Goal: Check status: Check status

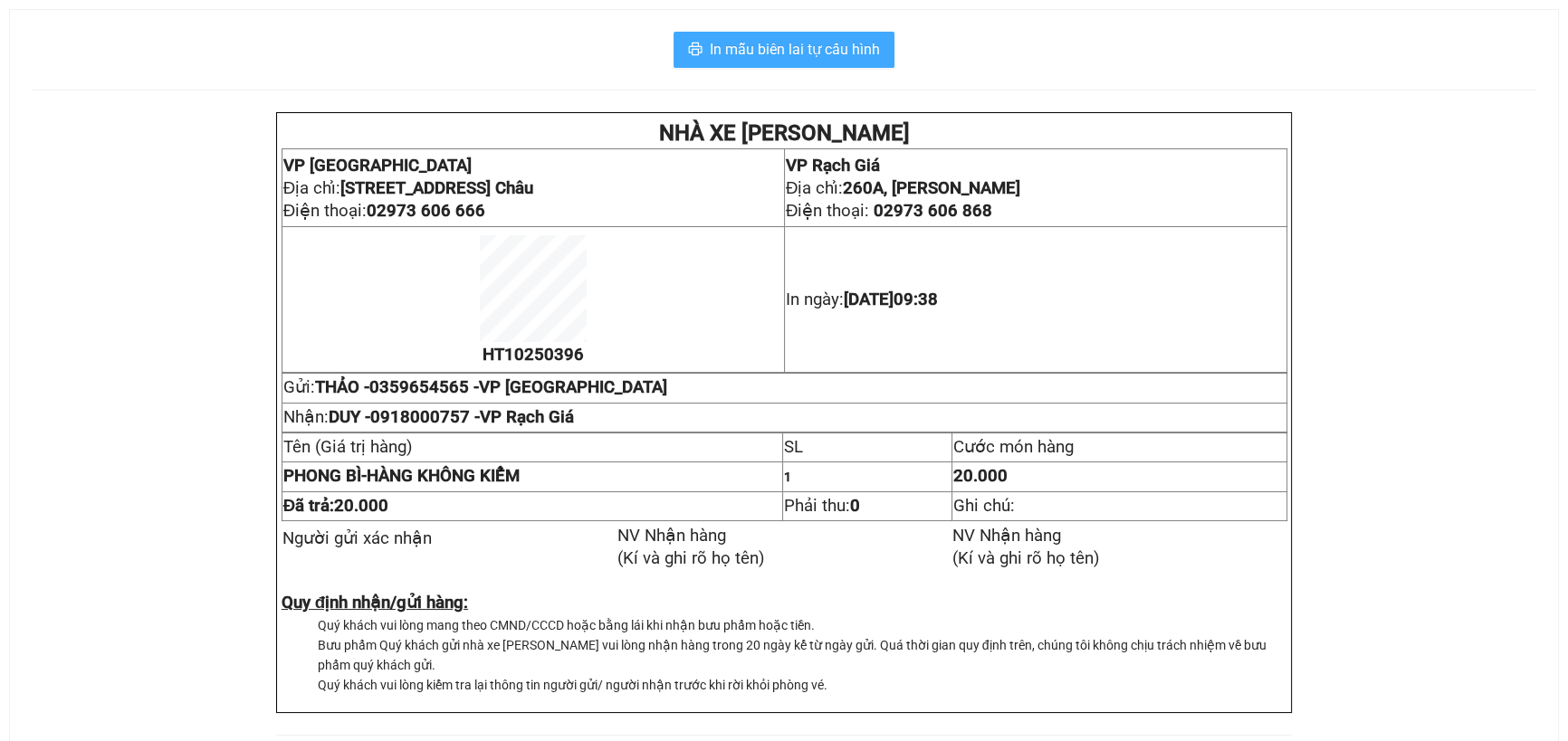
click at [809, 53] on span "In mẫu biên lai tự cấu hình" at bounding box center [794, 49] width 170 height 23
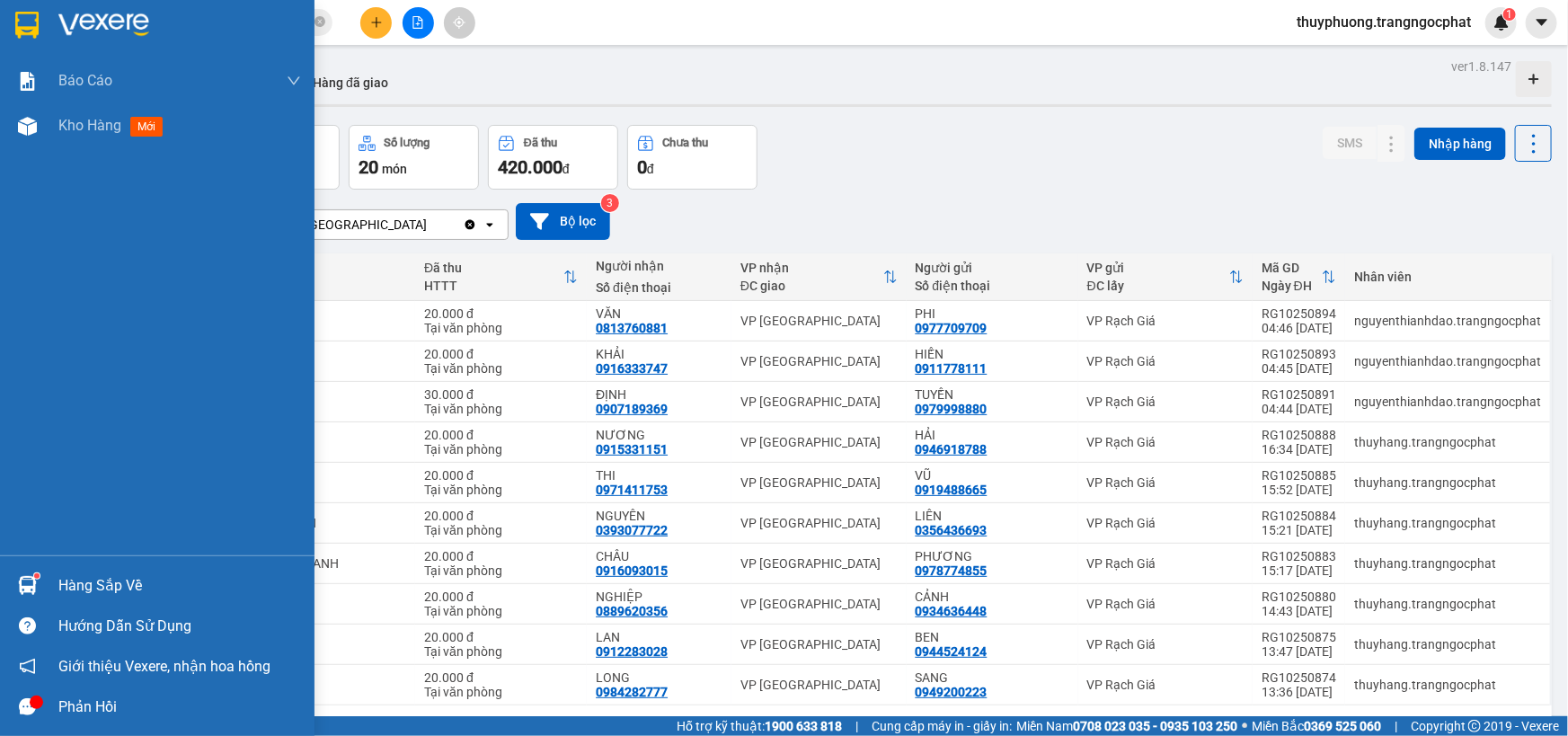
click at [16, 703] on div at bounding box center [28, 707] width 32 height 32
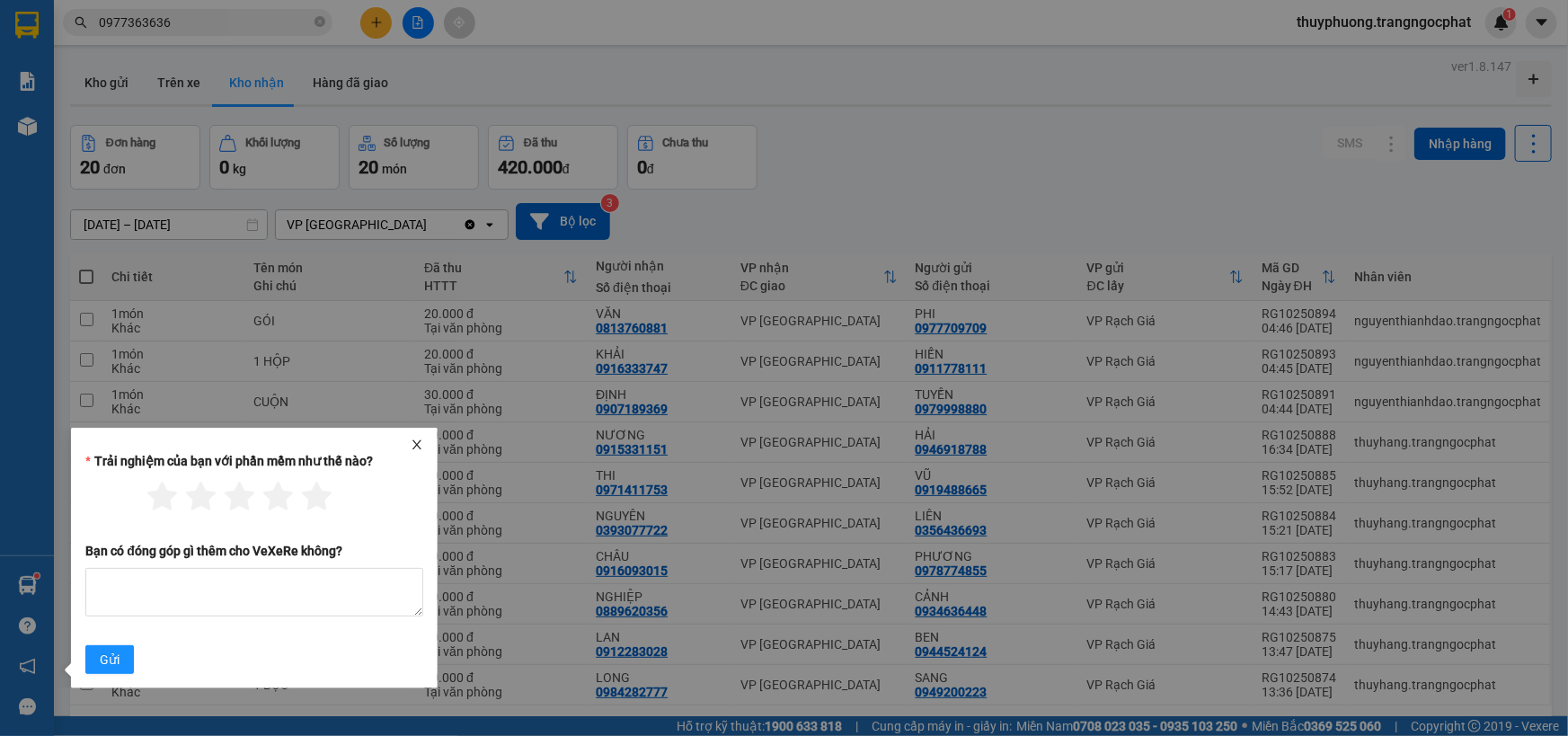
click at [421, 447] on icon "close" at bounding box center [416, 444] width 13 height 13
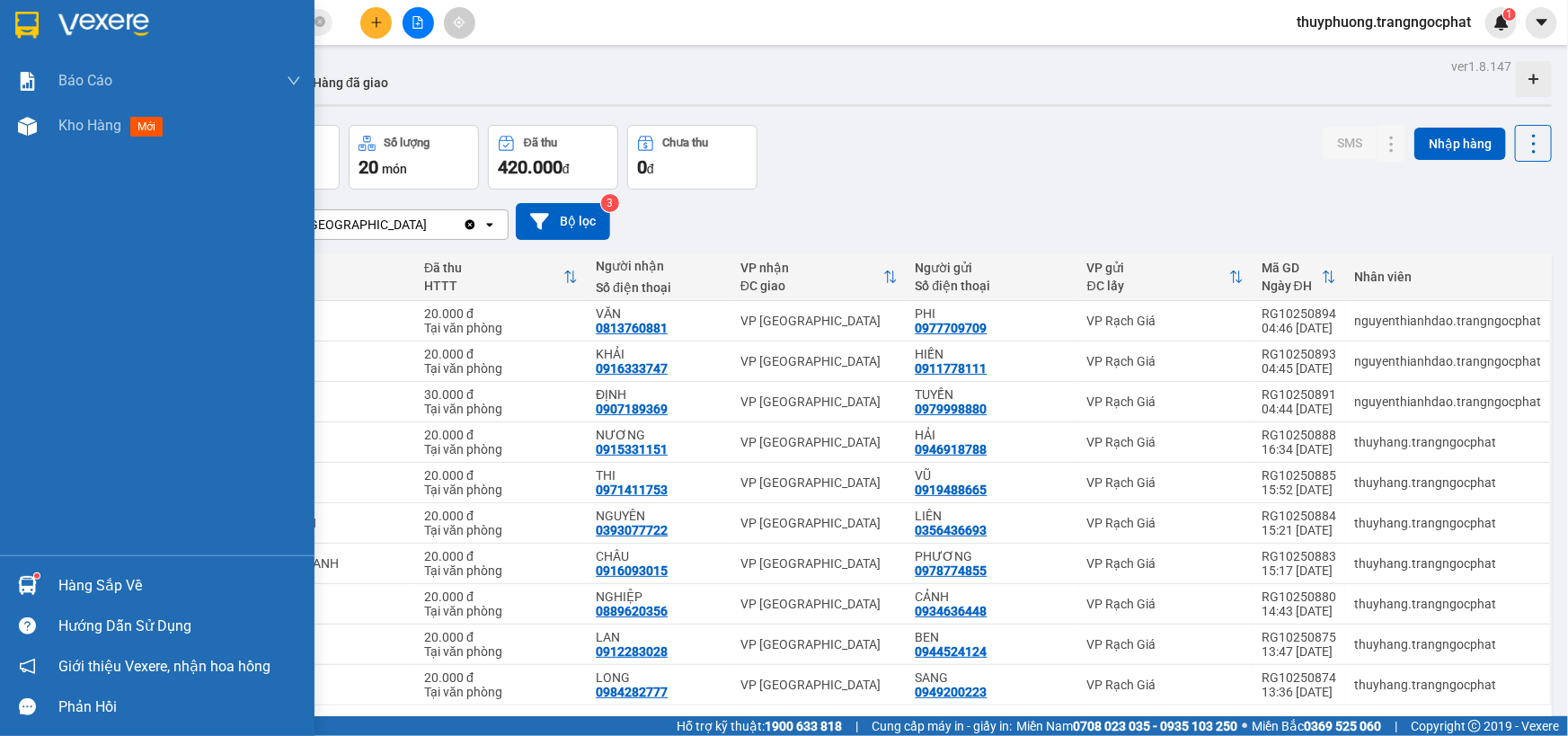
click at [55, 585] on div "Hàng sắp về" at bounding box center [157, 585] width 315 height 41
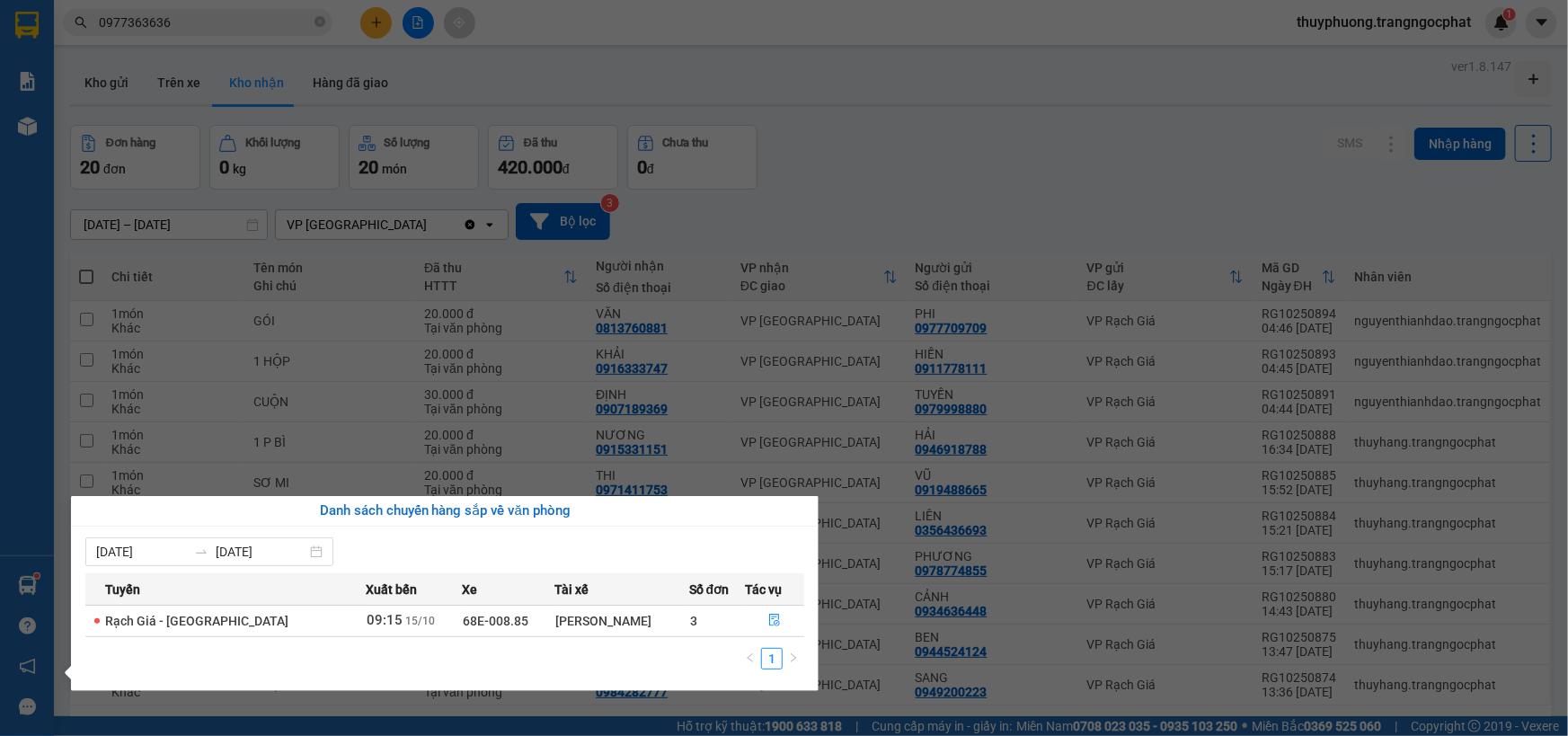
click at [1142, 137] on section "Kết quả tìm kiếm ( 7 ) Bộ lọc Mã ĐH Trạng thái Món hàng Tổng cước Chưa cước Ngư…" at bounding box center [784, 368] width 1568 height 736
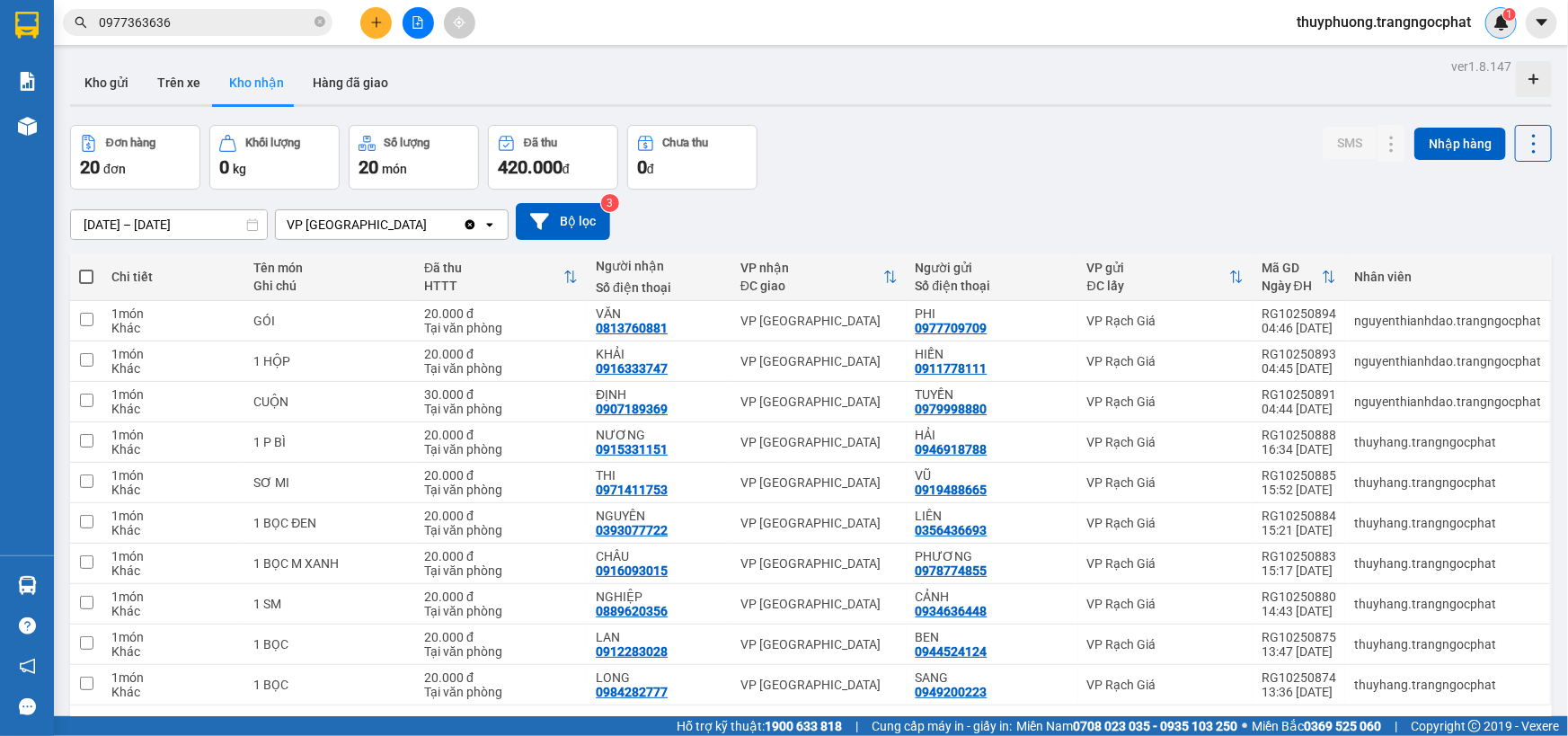
click at [1506, 16] on sup "1" at bounding box center [1510, 14] width 13 height 13
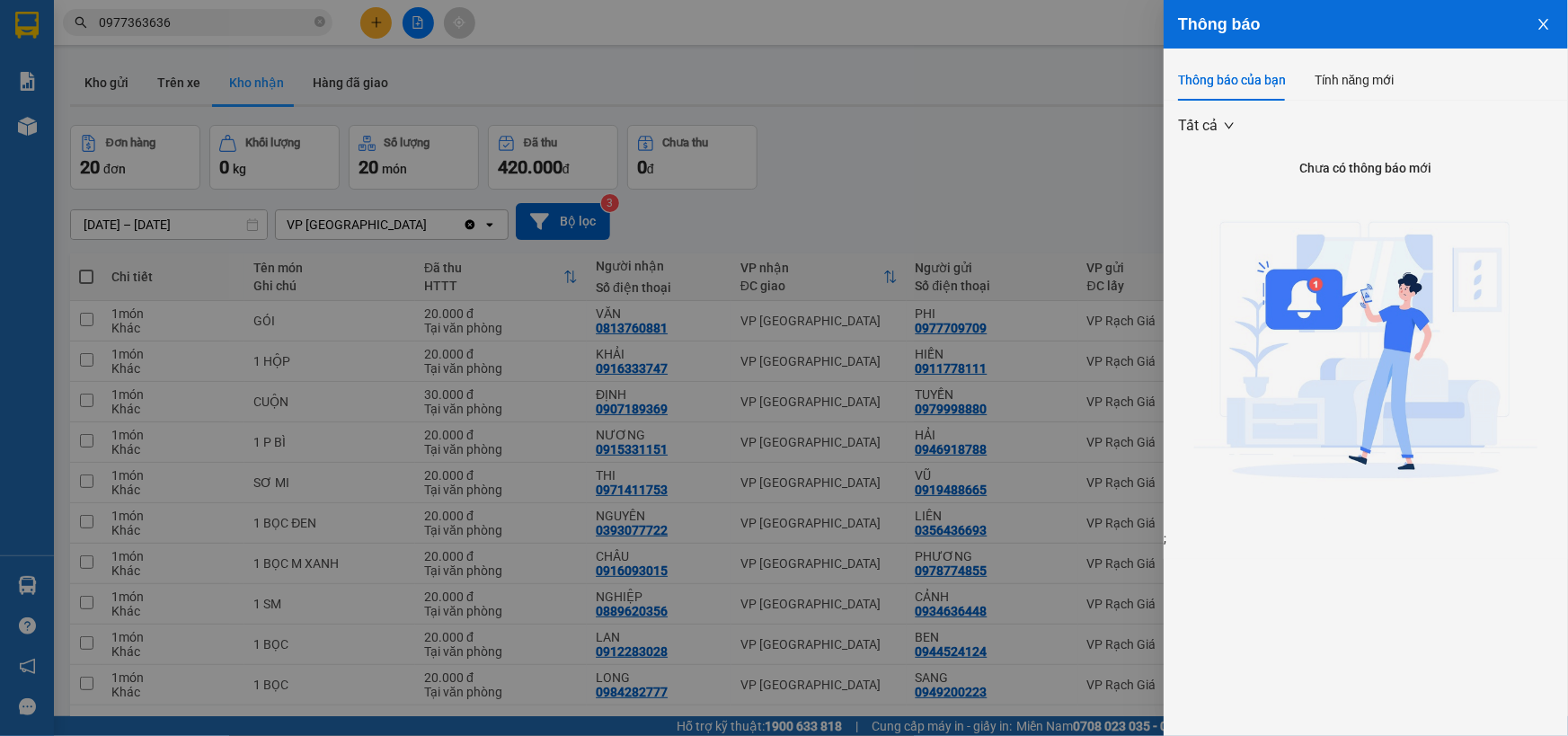
click at [1544, 22] on icon "close" at bounding box center [1544, 24] width 15 height 15
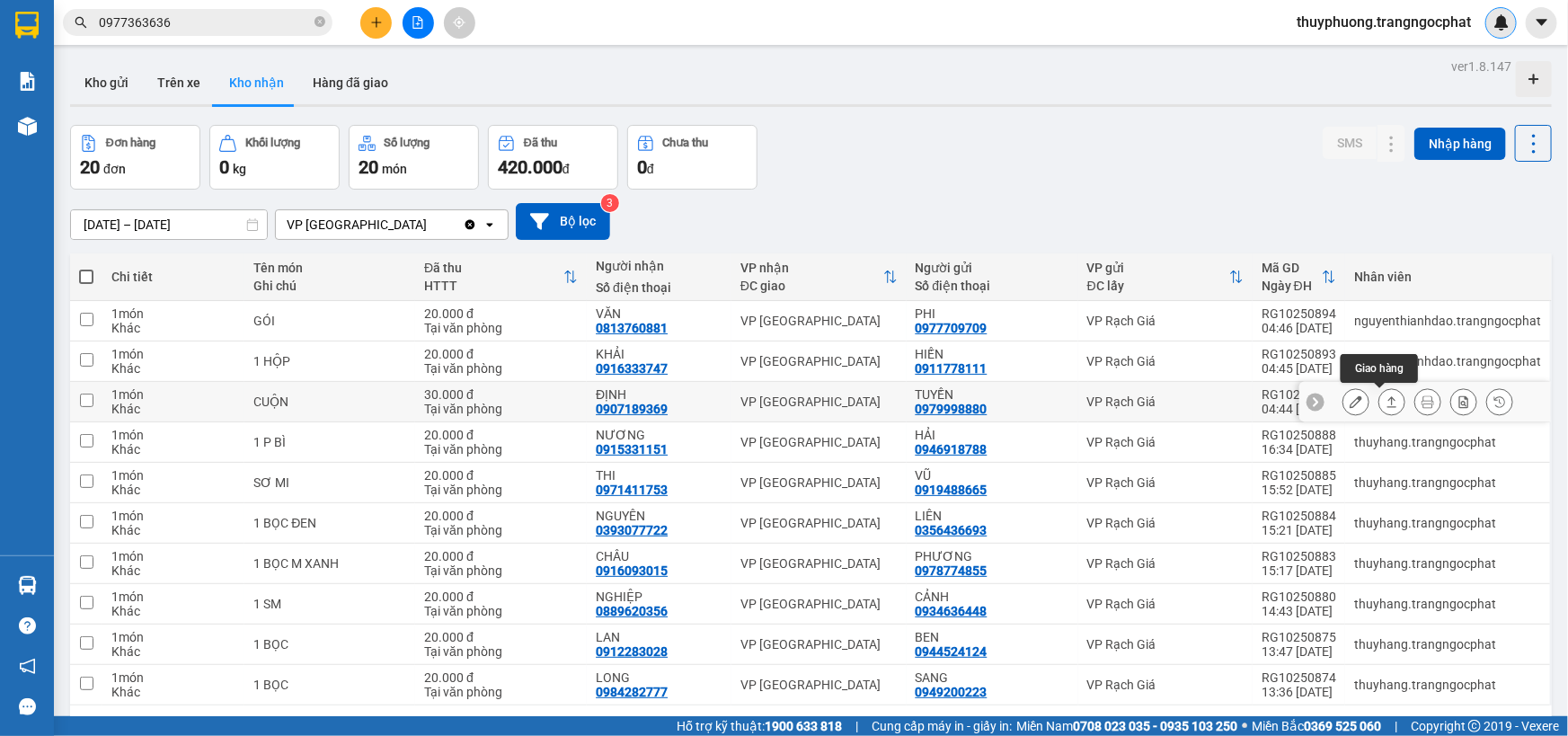
click at [1392, 404] on button at bounding box center [1392, 403] width 25 height 32
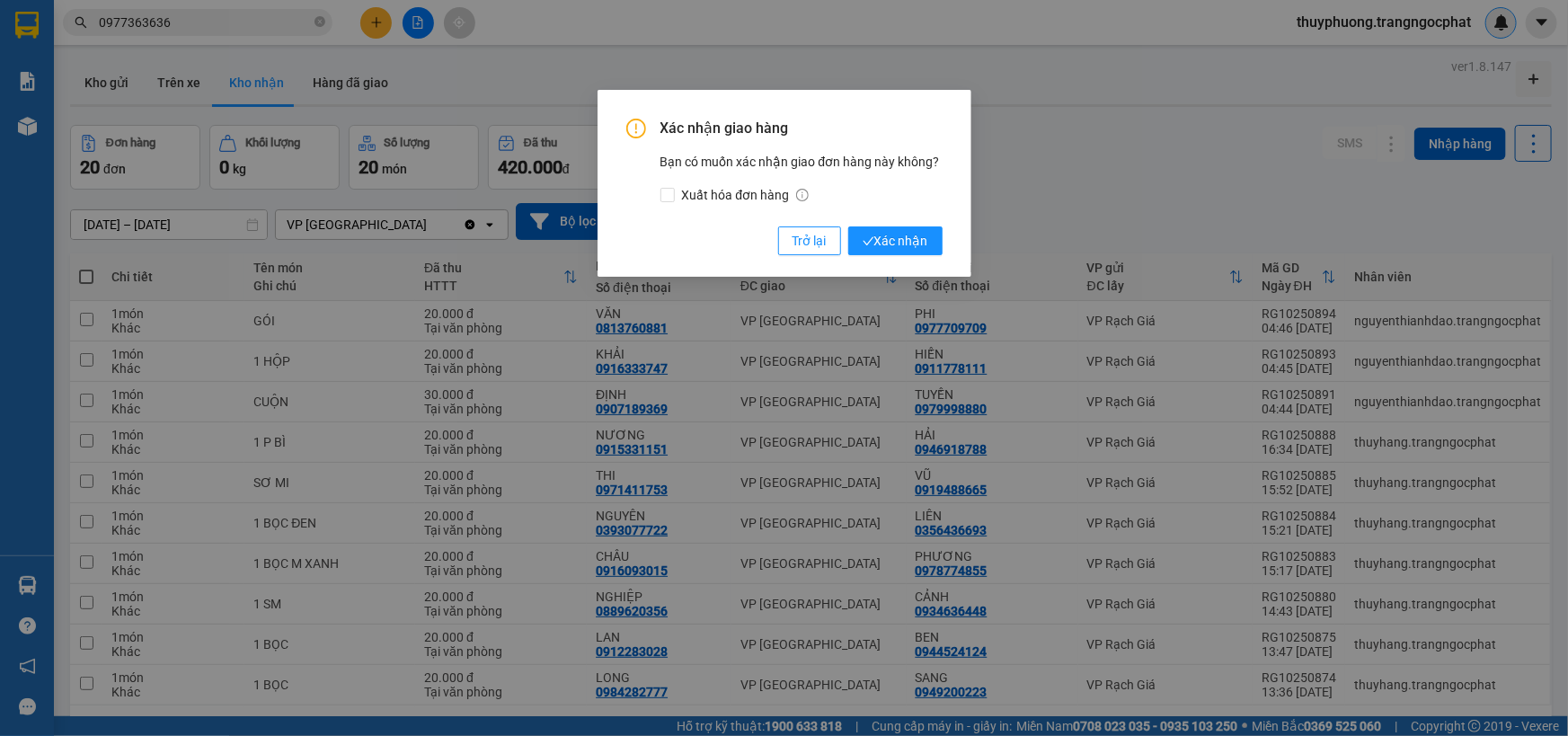
click at [849, 227] on button "Xác nhận" at bounding box center [895, 240] width 94 height 29
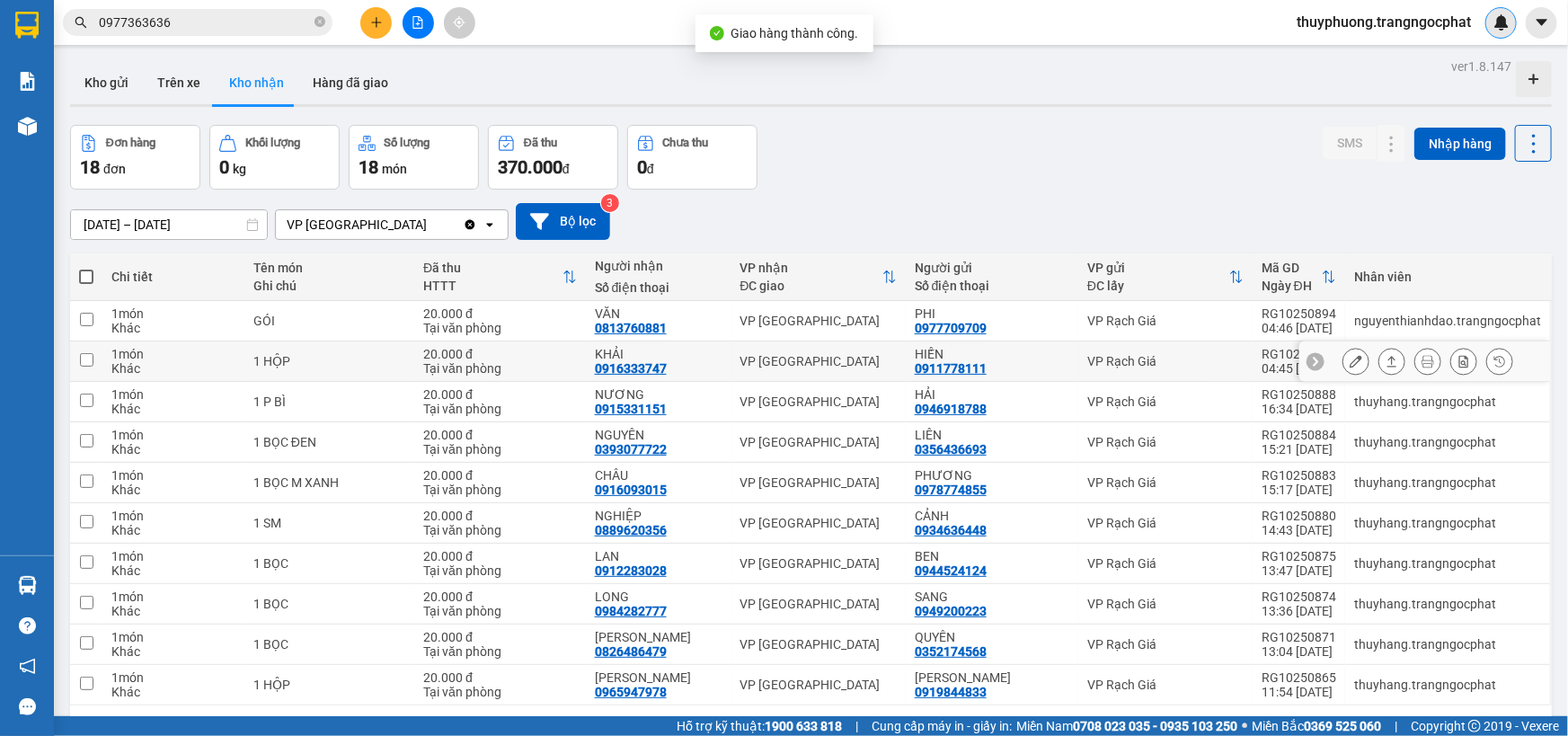
click at [1386, 357] on icon at bounding box center [1392, 361] width 13 height 13
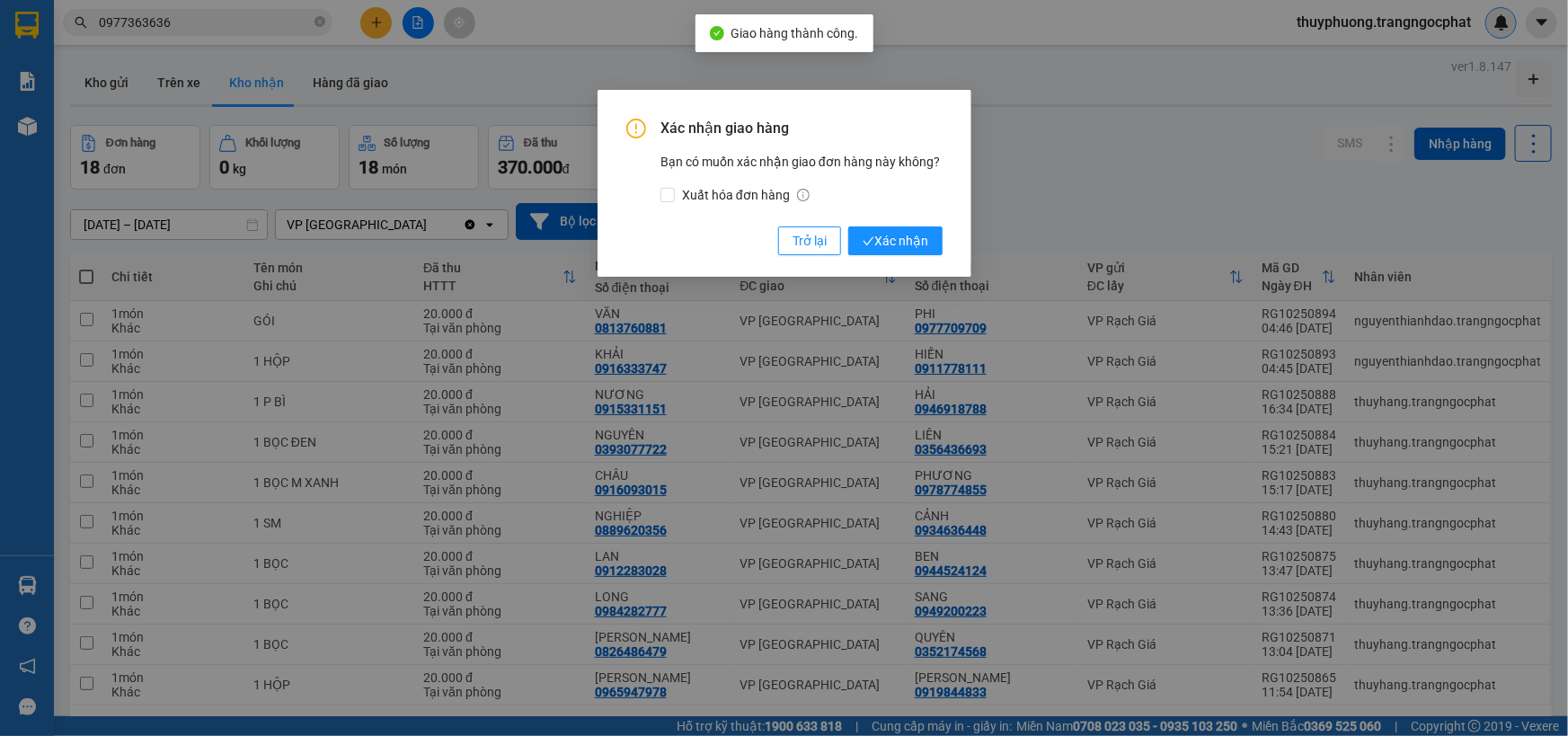
click at [849, 227] on button "Xác nhận" at bounding box center [895, 240] width 94 height 29
